Goal: Information Seeking & Learning: Learn about a topic

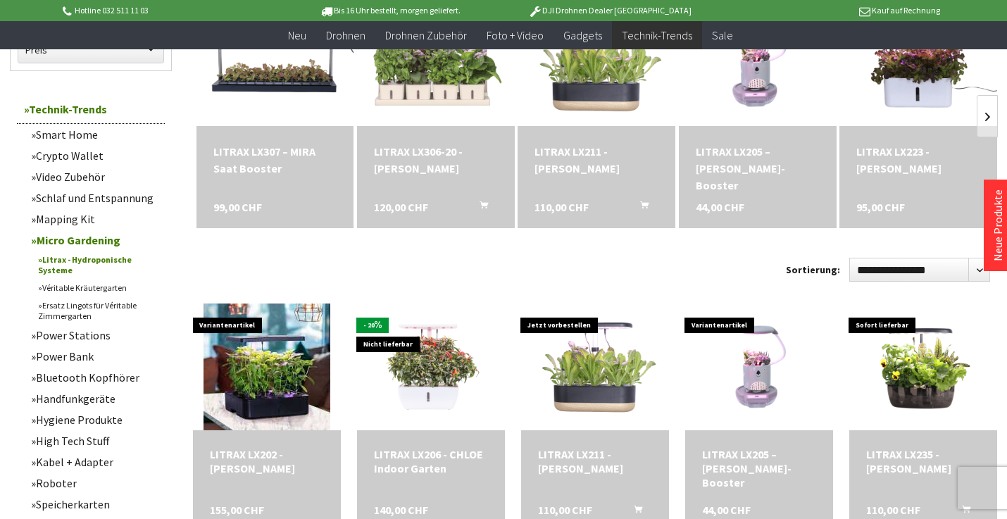
scroll to position [235, 0]
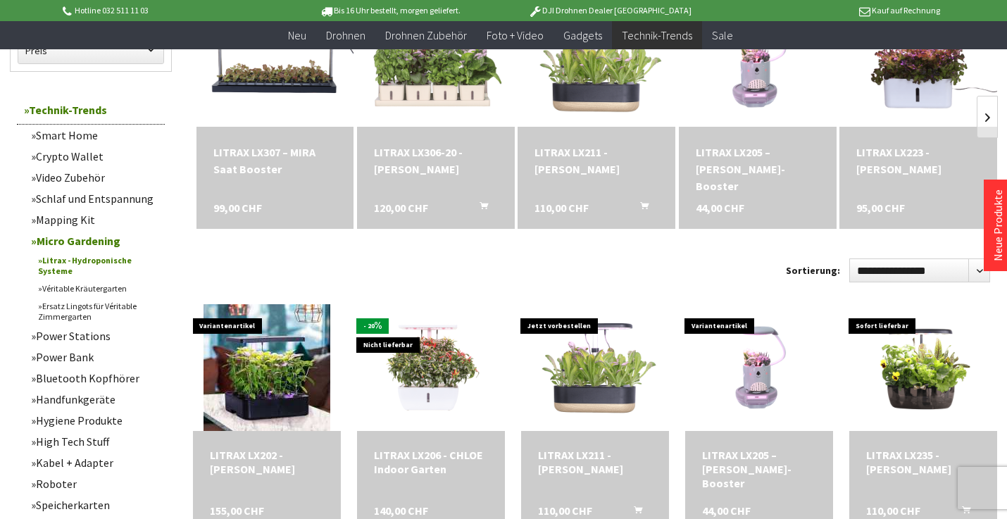
click at [79, 285] on link "Véritable Kräutergarten" at bounding box center [98, 289] width 134 height 18
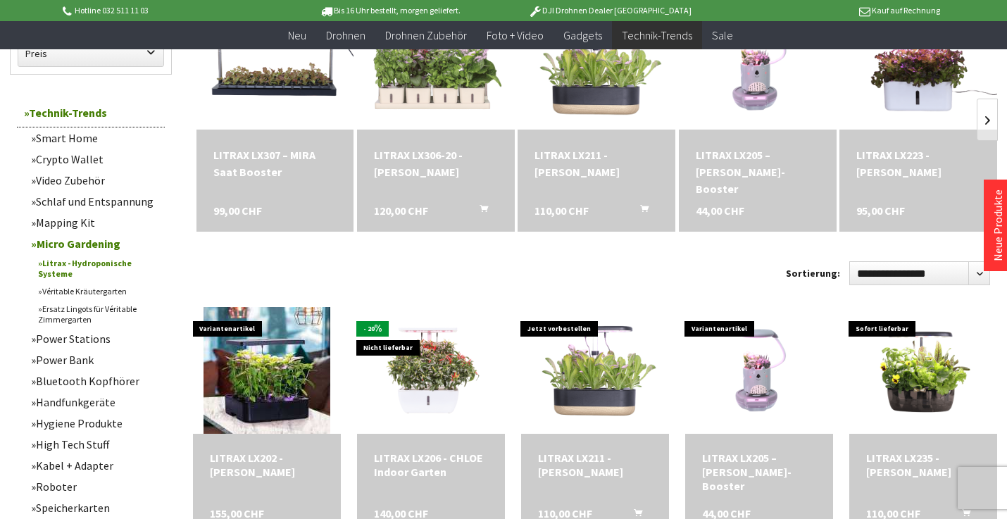
scroll to position [223, 0]
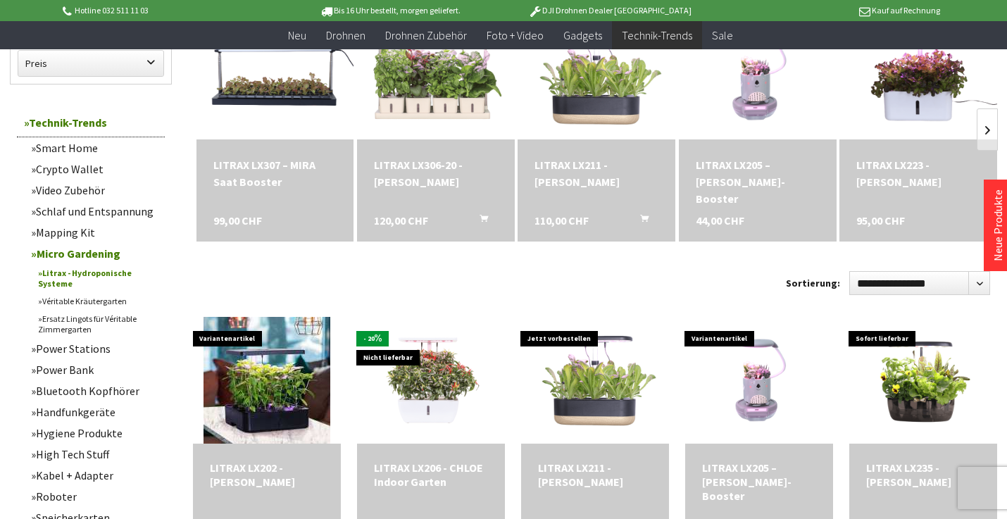
click at [61, 325] on link "Ersatz Lingots für Véritable Zimmergarten" at bounding box center [98, 324] width 134 height 28
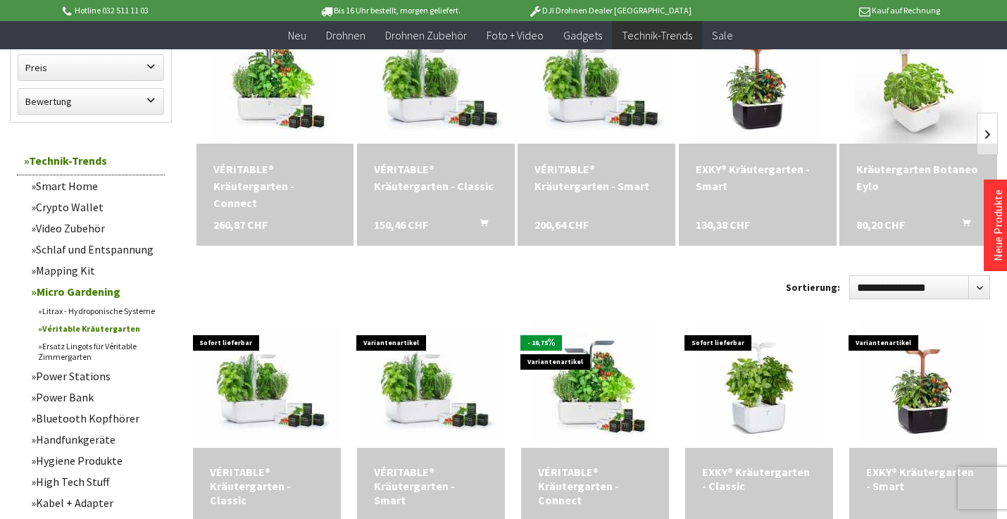
scroll to position [209, 0]
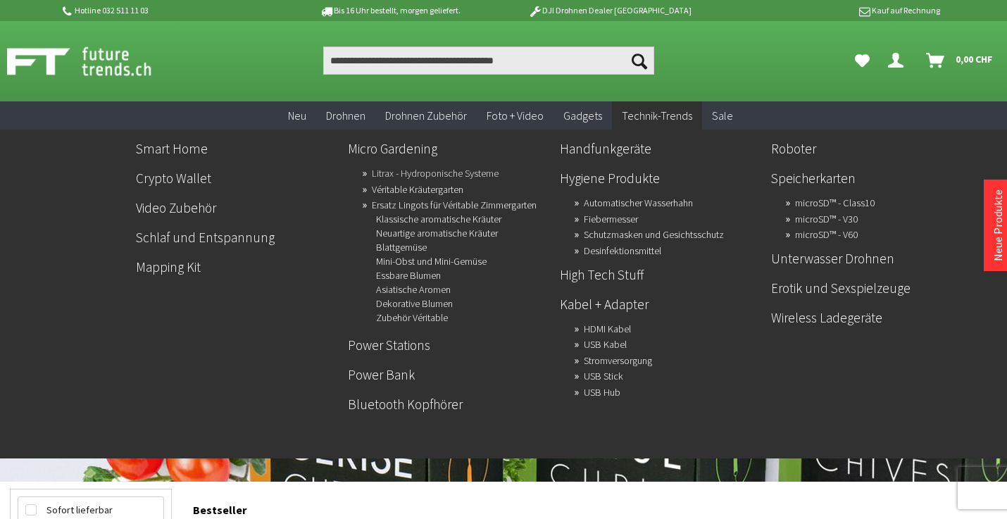
click at [425, 170] on link "Litrax - Hydroponische Systeme" at bounding box center [435, 173] width 127 height 20
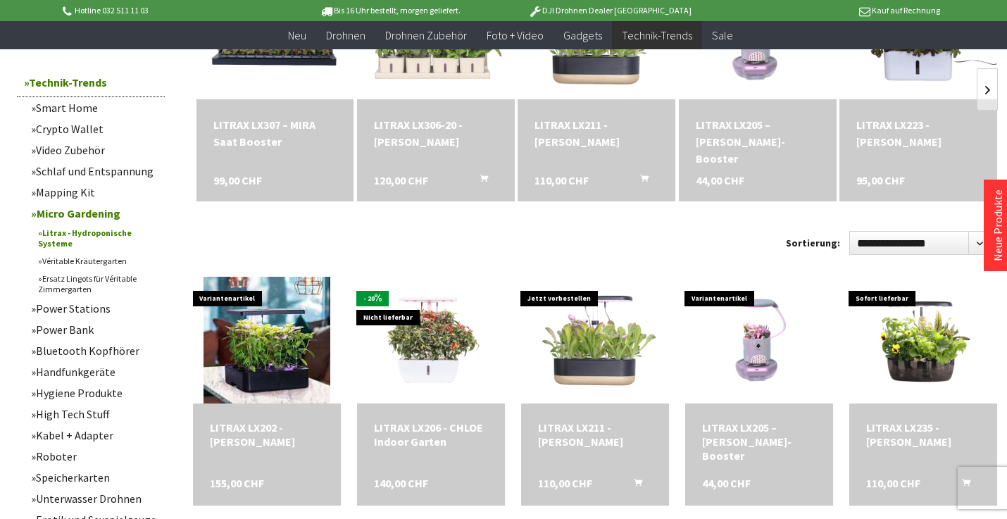
scroll to position [265, 0]
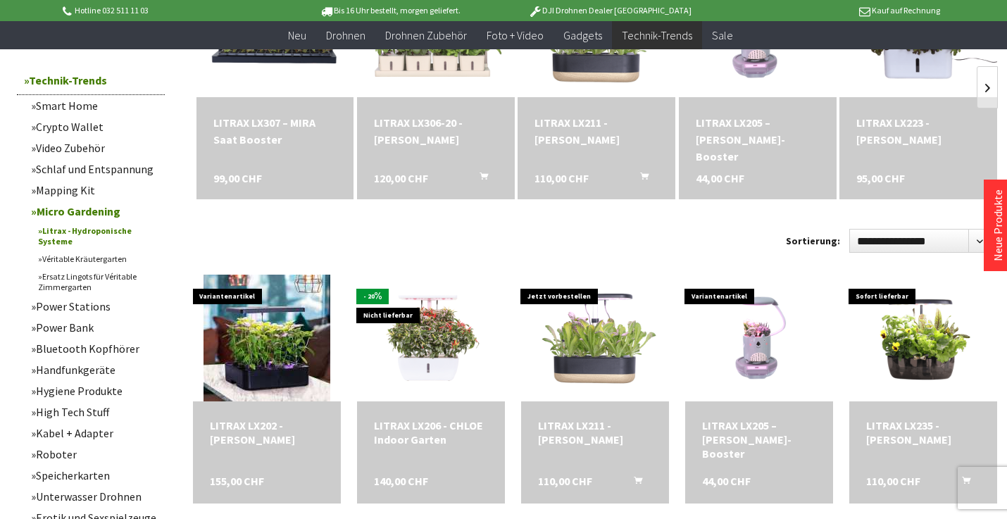
click at [85, 257] on link "Véritable Kräutergarten" at bounding box center [98, 259] width 134 height 18
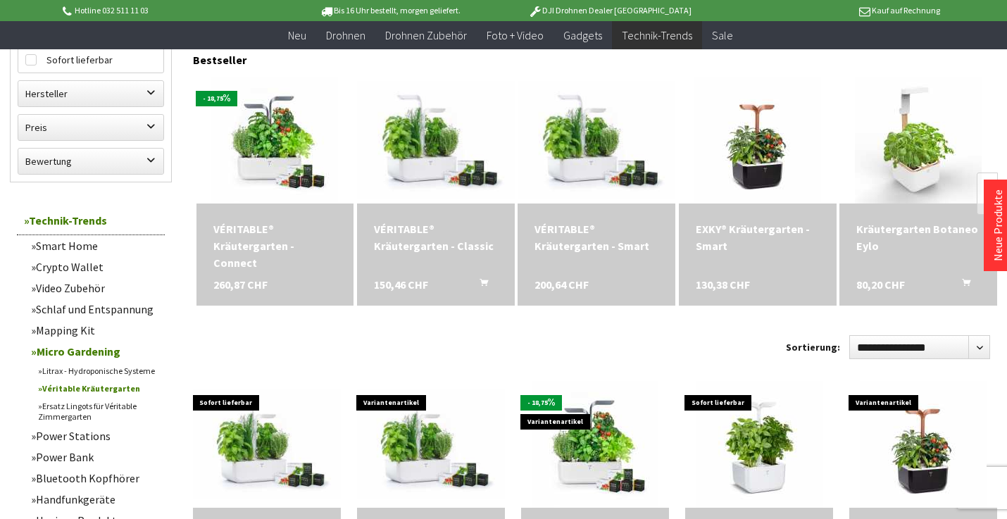
scroll to position [232, 0]
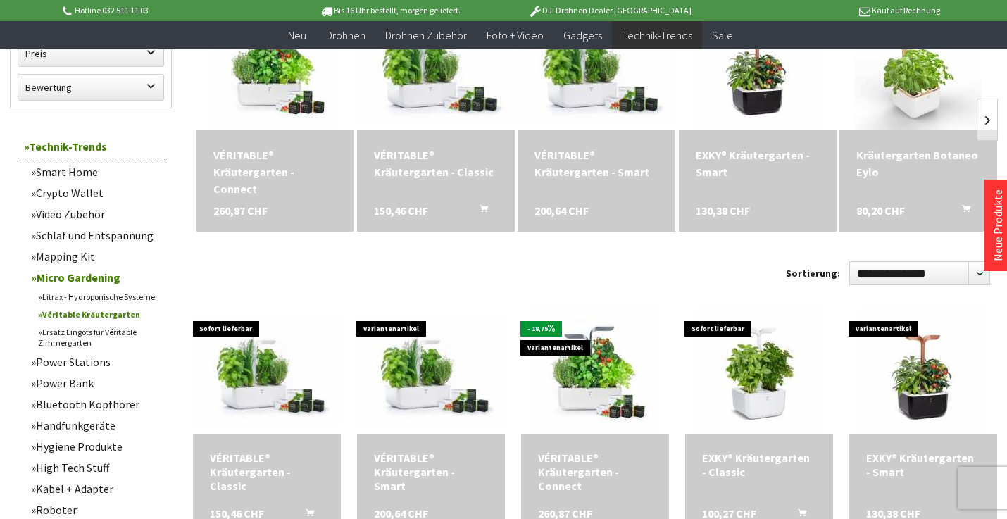
click at [282, 187] on div "VÉRITABLE® Kräutergarten - Connect 260,87 CHF" at bounding box center [275, 181] width 158 height 102
click at [260, 172] on div "VÉRITABLE® Kräutergarten - Connect" at bounding box center [275, 171] width 124 height 51
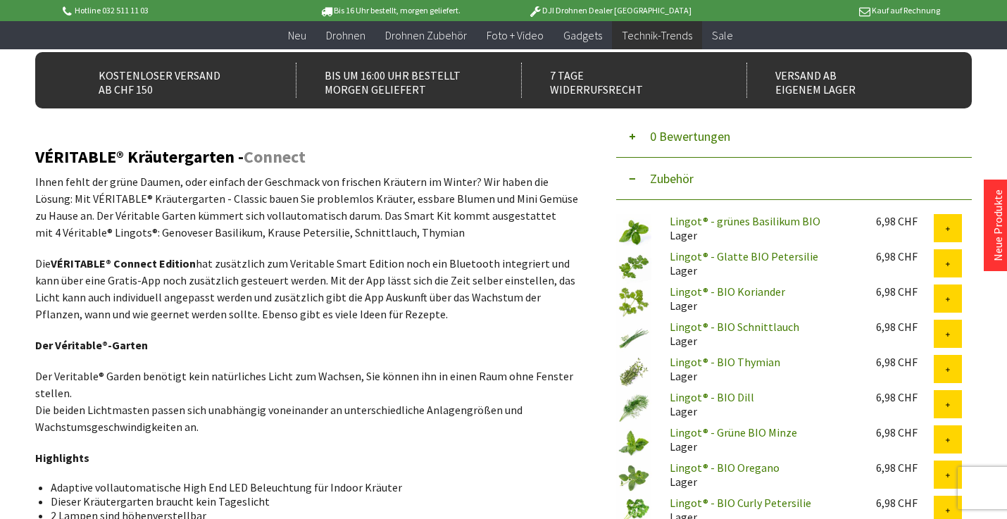
scroll to position [411, 0]
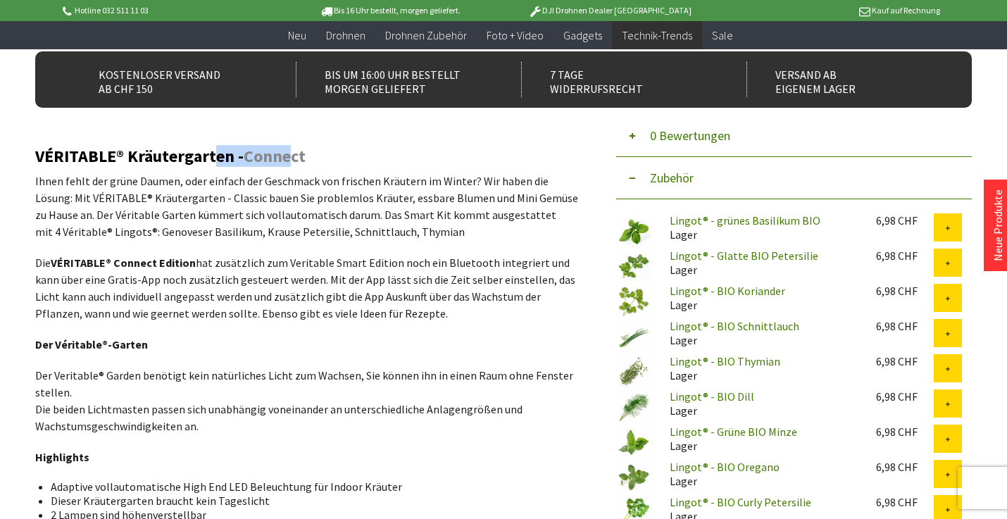
drag, startPoint x: 212, startPoint y: 155, endPoint x: 293, endPoint y: 154, distance: 81.0
click at [294, 154] on h2 "VÉRITABLE® Kräutergarten - Connect" at bounding box center [306, 156] width 543 height 18
click at [281, 206] on p "Ihnen fehlt der grüne Daumen, oder einfach der Geschmack von frischen Kräutern …" at bounding box center [306, 207] width 543 height 68
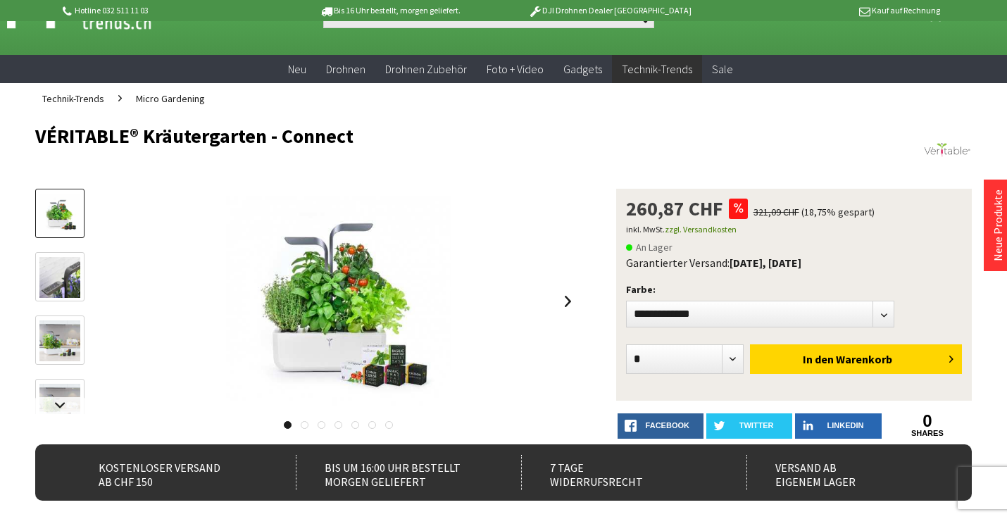
scroll to position [45, 0]
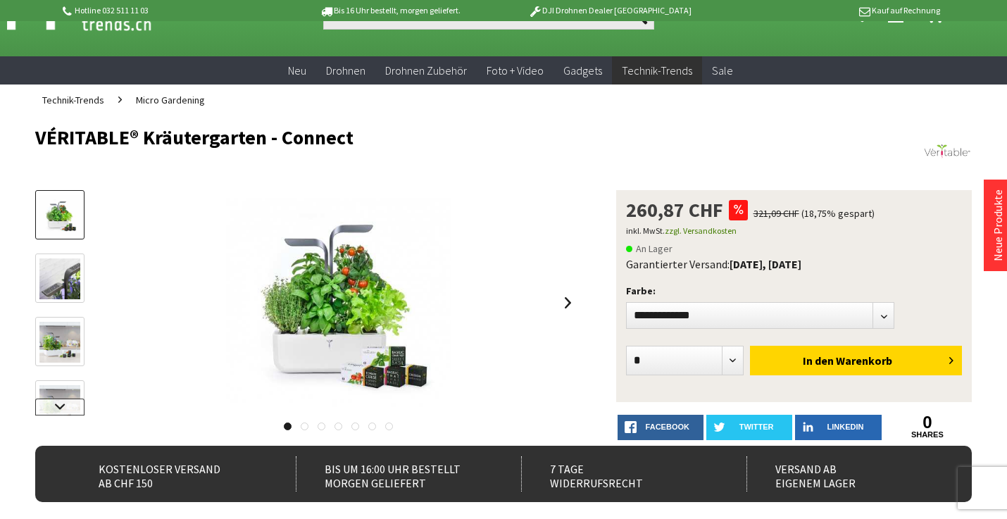
click at [56, 404] on link at bounding box center [59, 407] width 49 height 17
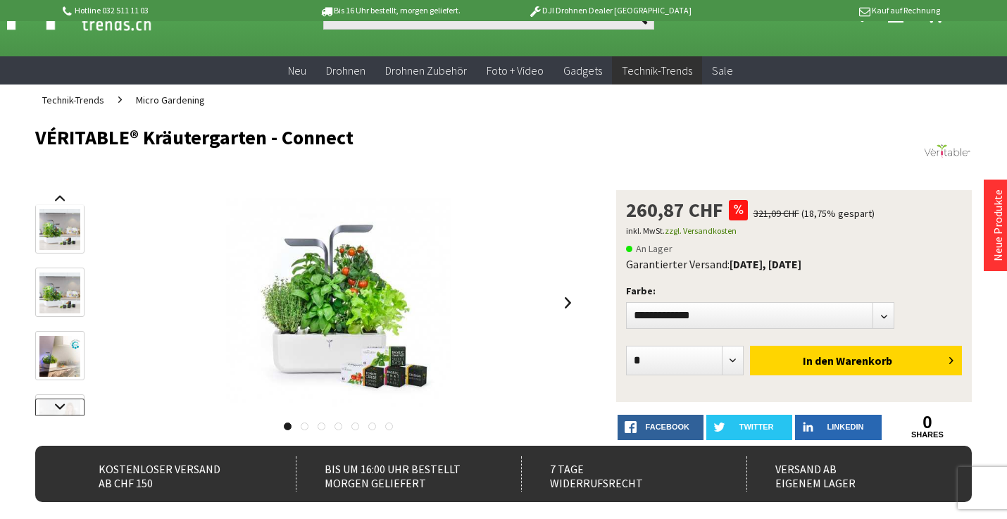
click at [56, 404] on link at bounding box center [59, 407] width 49 height 17
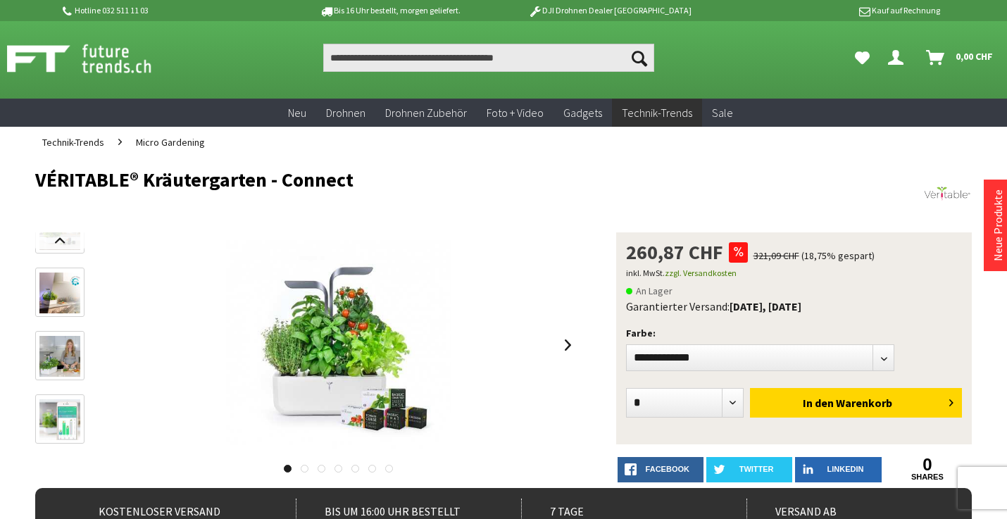
scroll to position [3, 0]
click at [308, 468] on div at bounding box center [306, 465] width 543 height 14
click at [304, 469] on link at bounding box center [305, 469] width 8 height 8
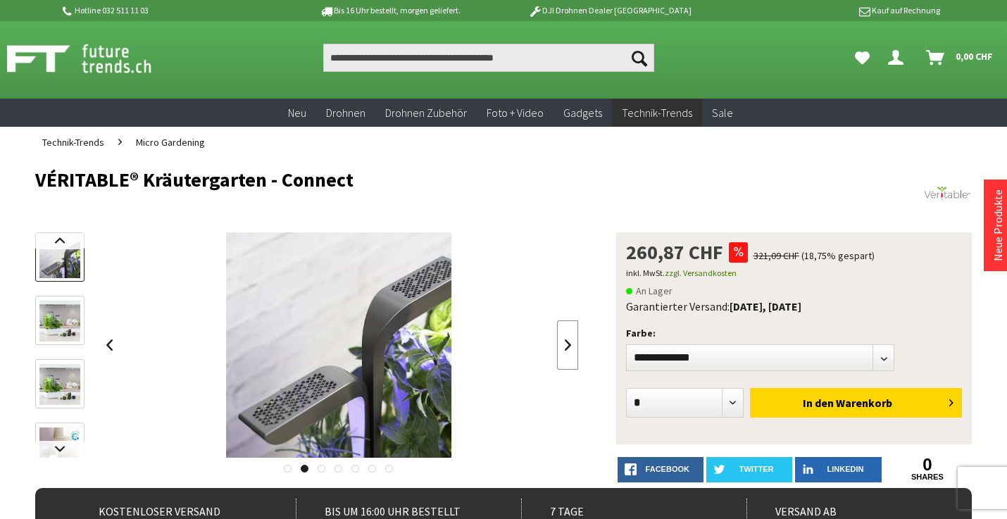
click at [573, 345] on link at bounding box center [567, 344] width 21 height 49
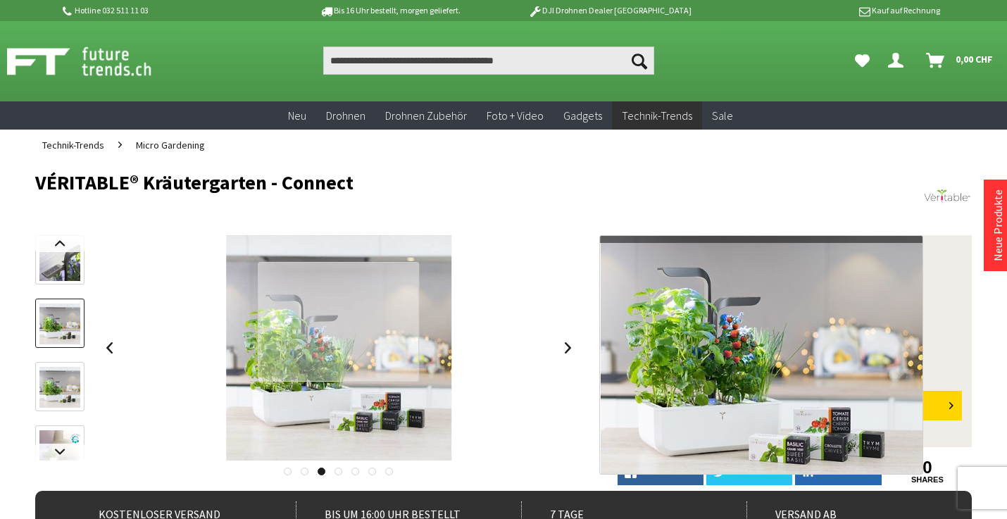
scroll to position [0, 0]
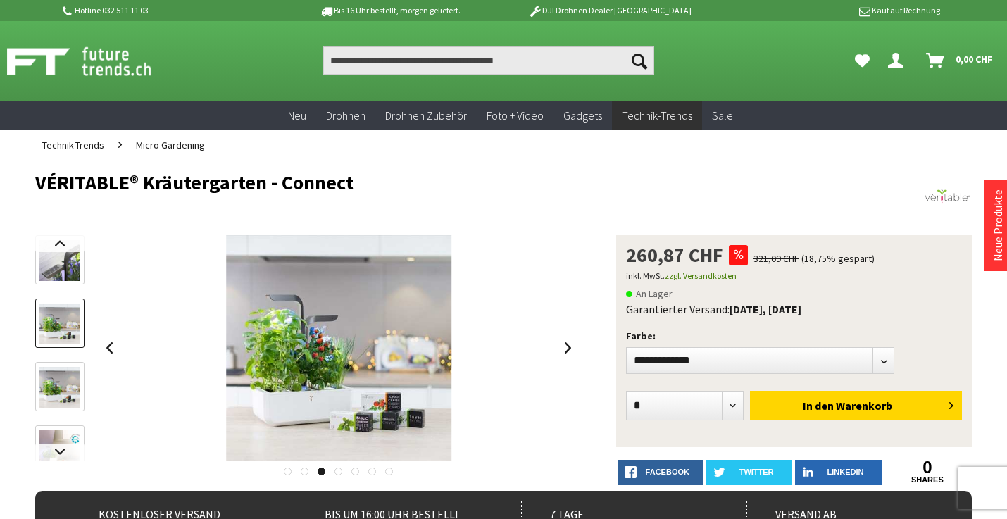
click at [159, 144] on span "Micro Gardening" at bounding box center [170, 145] width 69 height 13
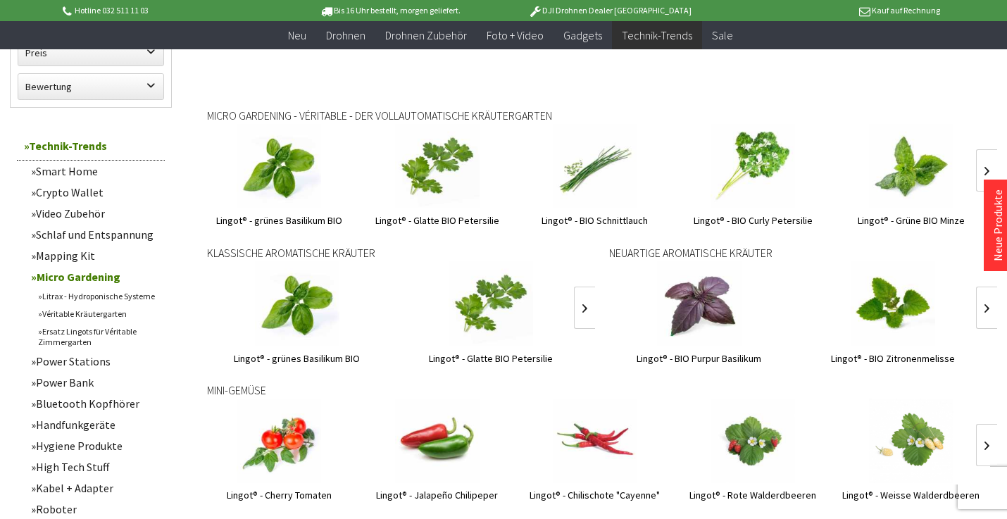
scroll to position [535, 0]
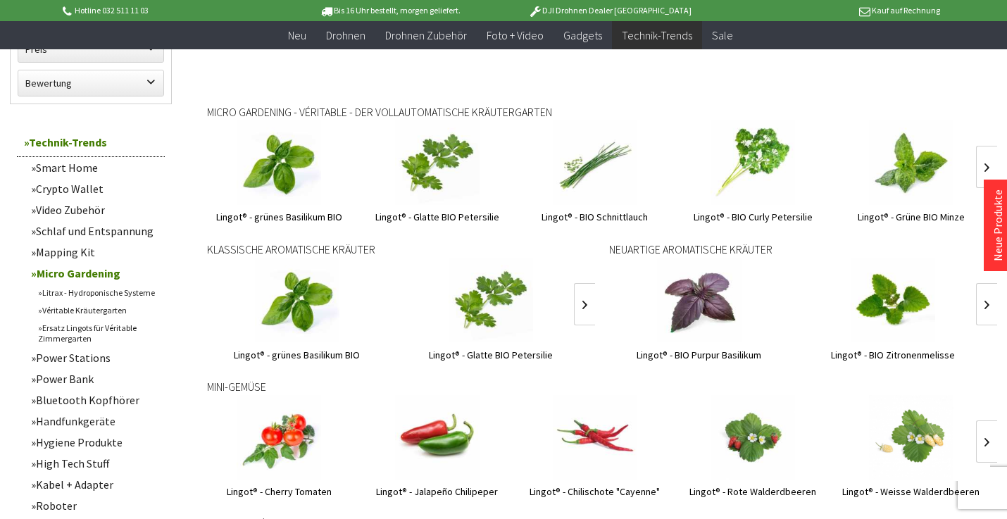
click at [95, 291] on link "Litrax - Hydroponische Systeme" at bounding box center [98, 293] width 134 height 18
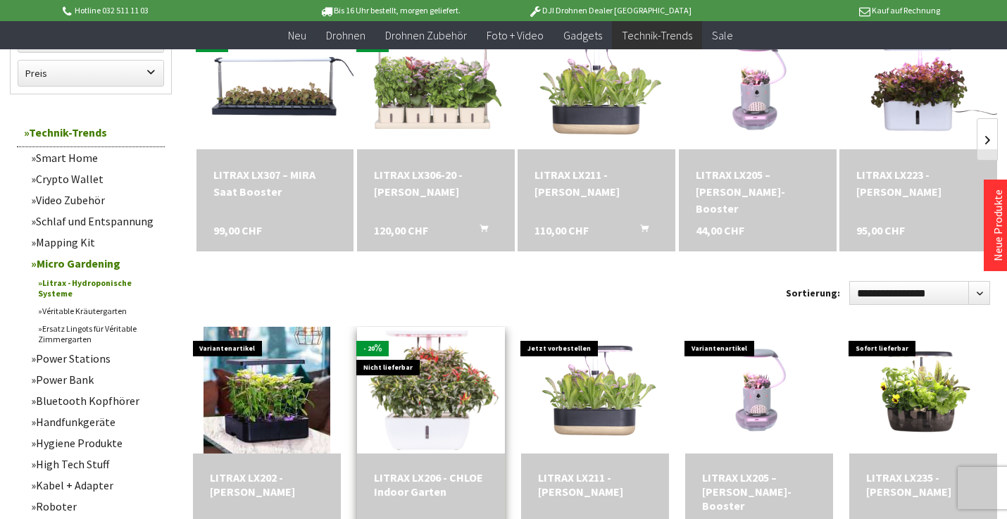
scroll to position [214, 0]
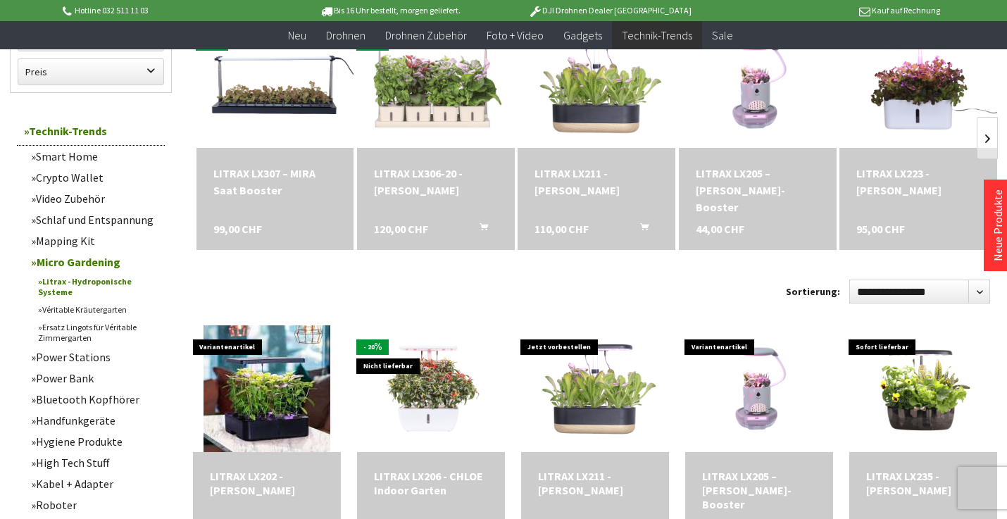
click at [90, 306] on link "Véritable Kräutergarten" at bounding box center [98, 310] width 134 height 18
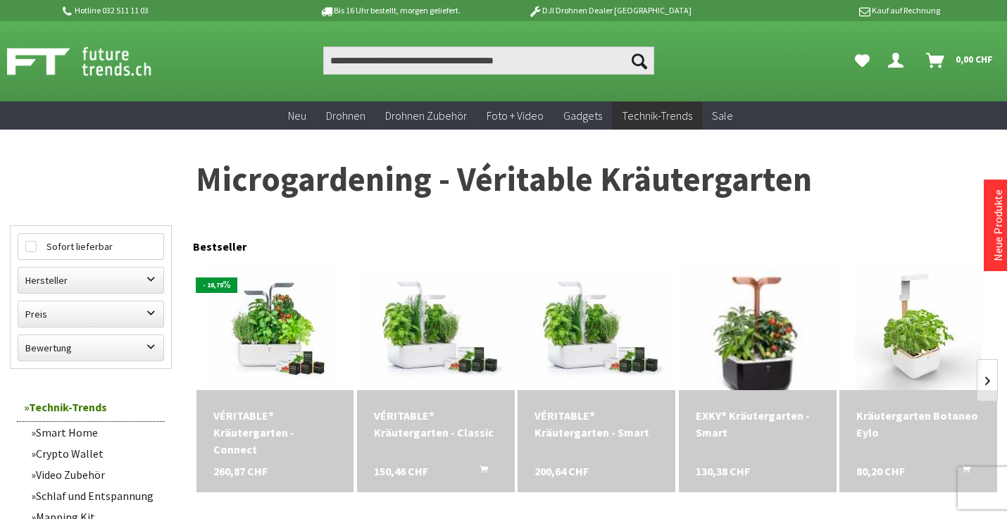
click at [758, 346] on img at bounding box center [757, 326] width 177 height 177
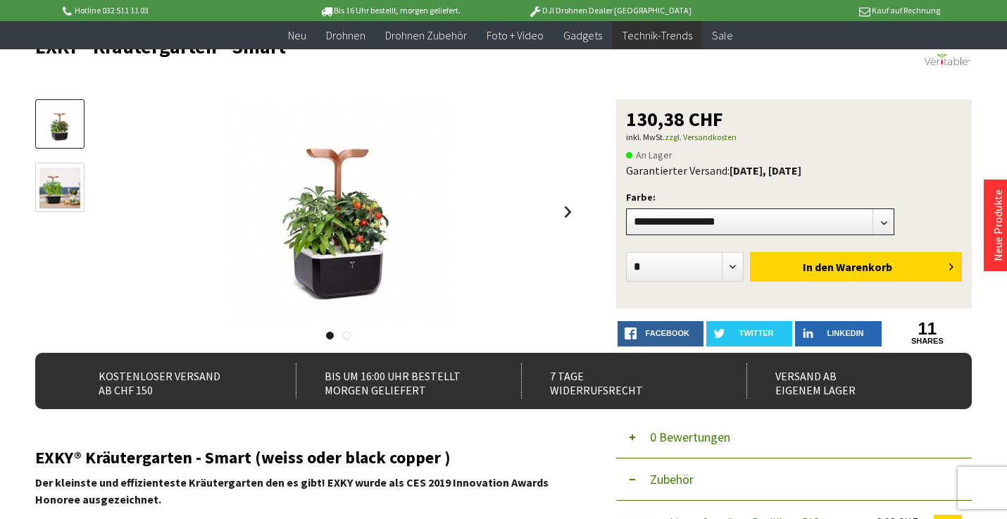
scroll to position [107, 0]
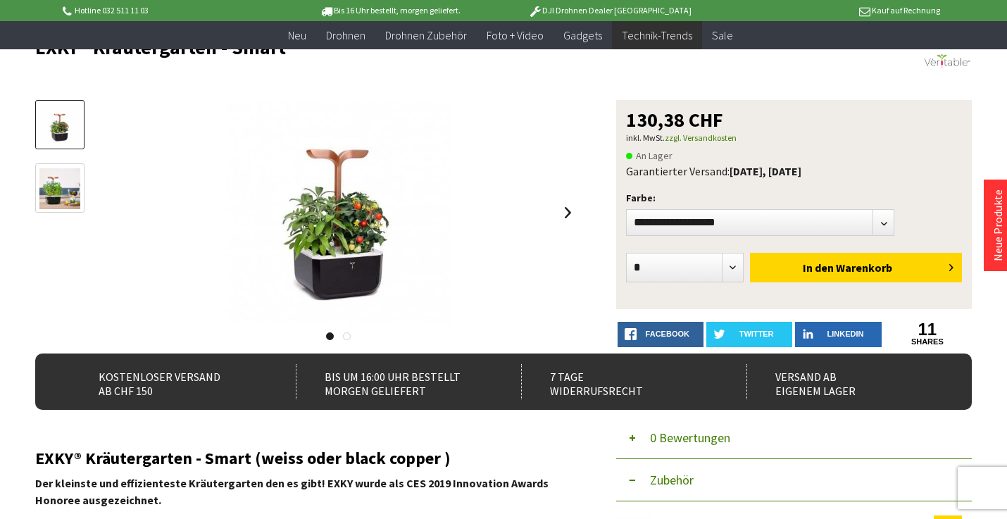
click at [61, 198] on img at bounding box center [59, 188] width 41 height 41
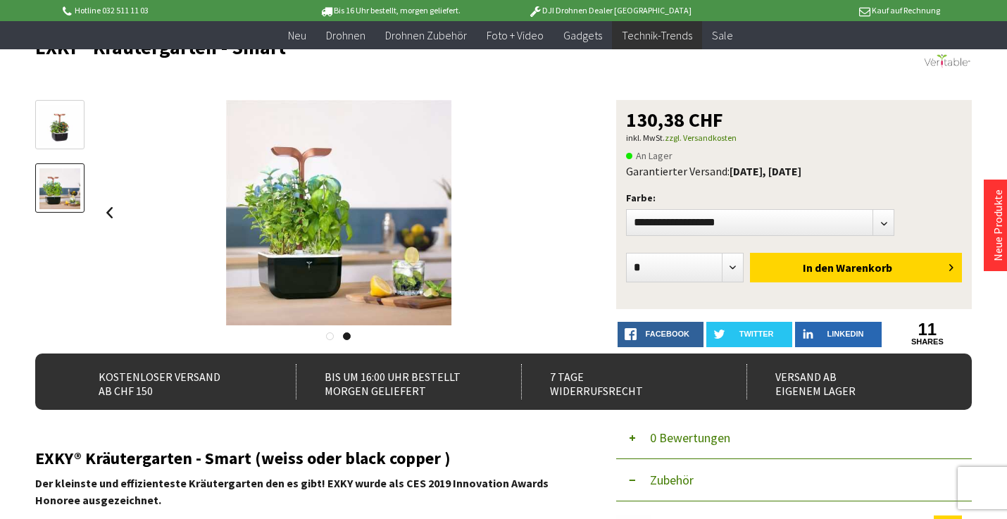
click at [49, 113] on img at bounding box center [59, 125] width 41 height 41
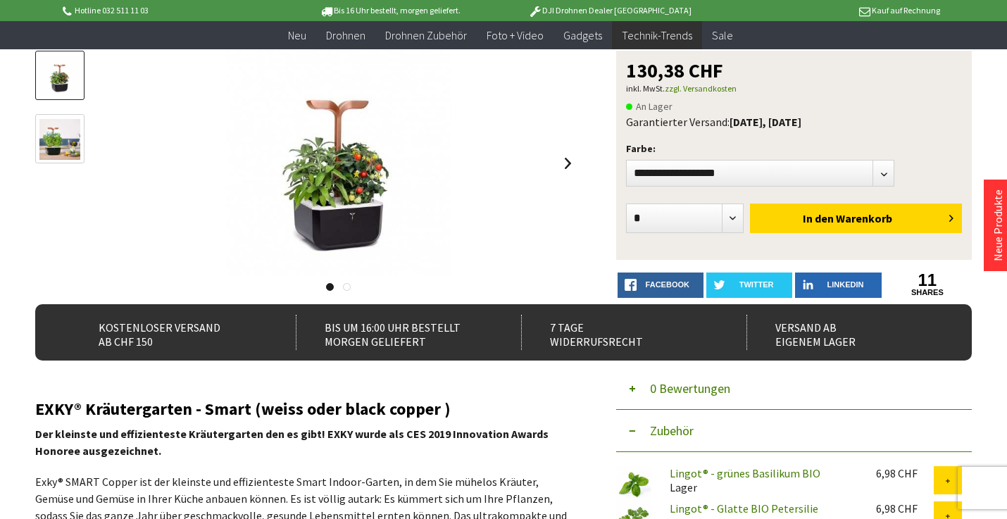
scroll to position [71, 0]
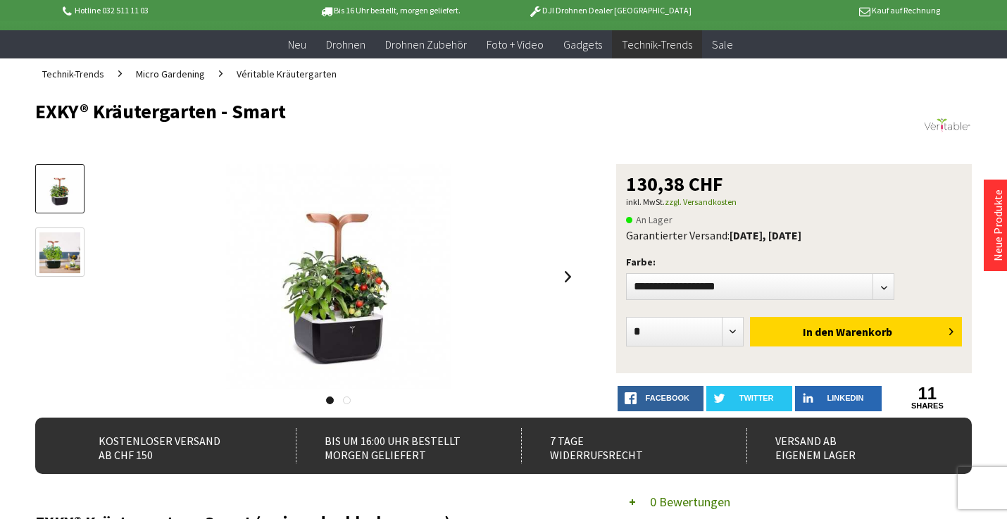
click at [46, 239] on img at bounding box center [59, 252] width 41 height 41
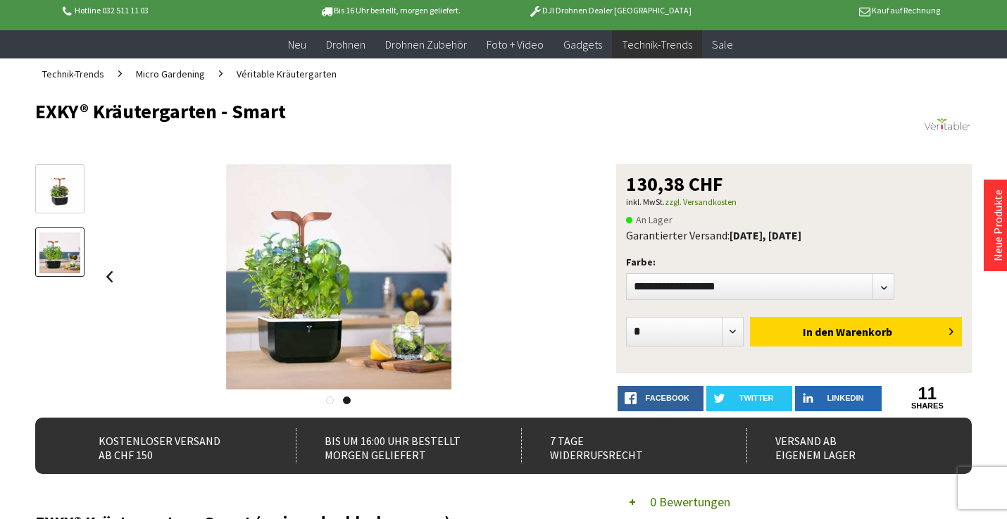
click at [52, 172] on img at bounding box center [59, 189] width 41 height 41
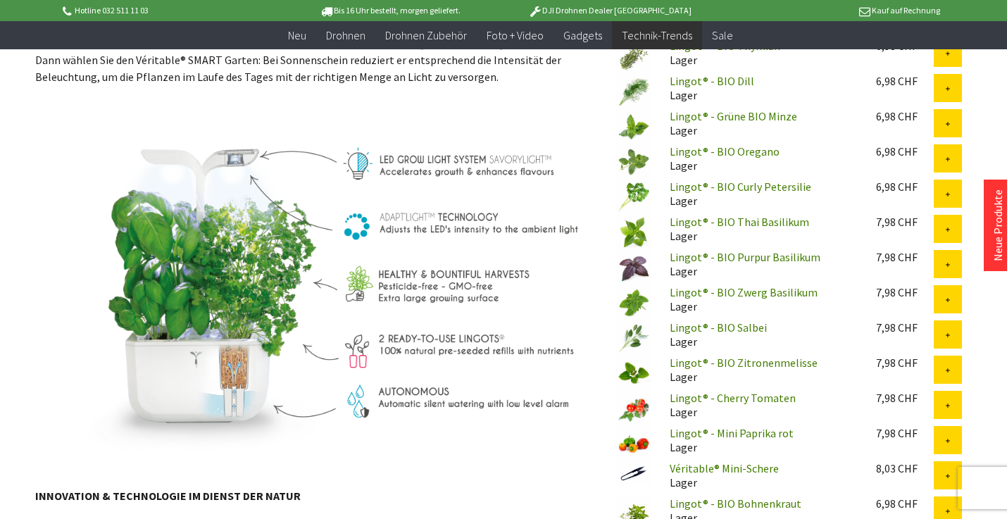
scroll to position [725, 0]
click at [382, 163] on img at bounding box center [306, 286] width 543 height 374
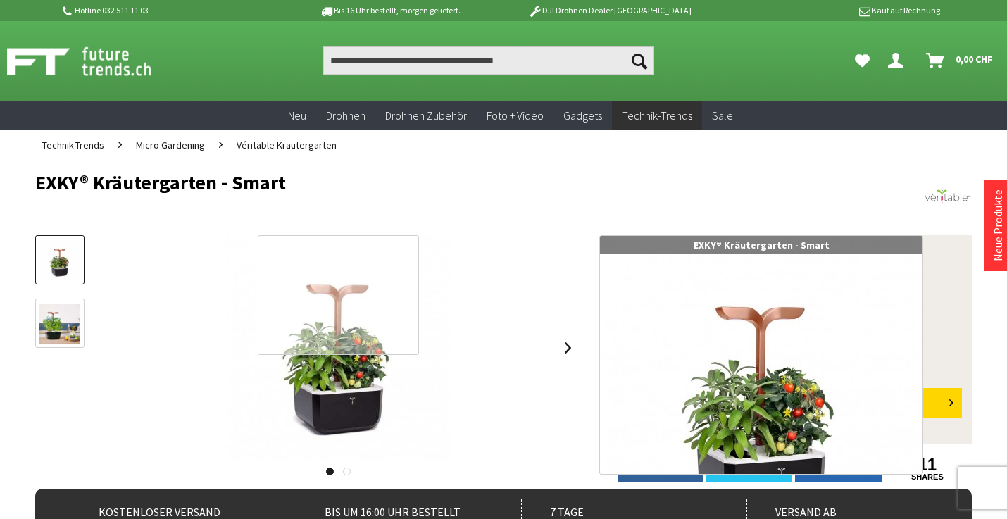
scroll to position [0, 0]
